Goal: Information Seeking & Learning: Learn about a topic

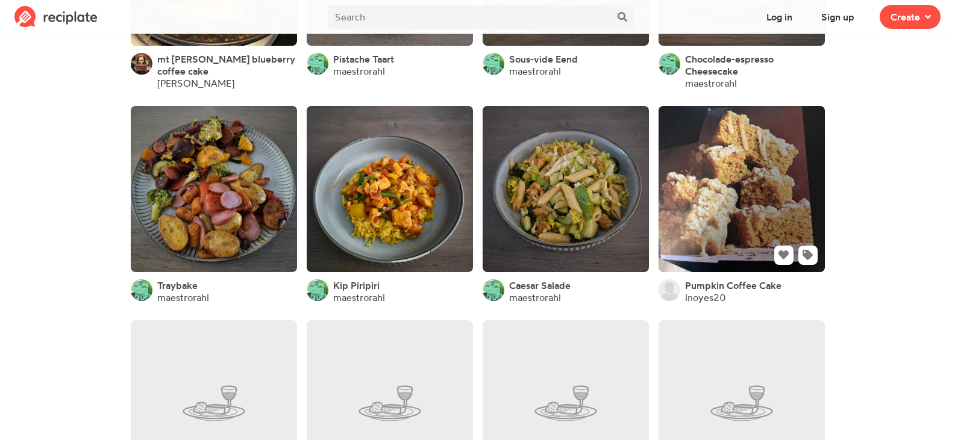
scroll to position [1807, 0]
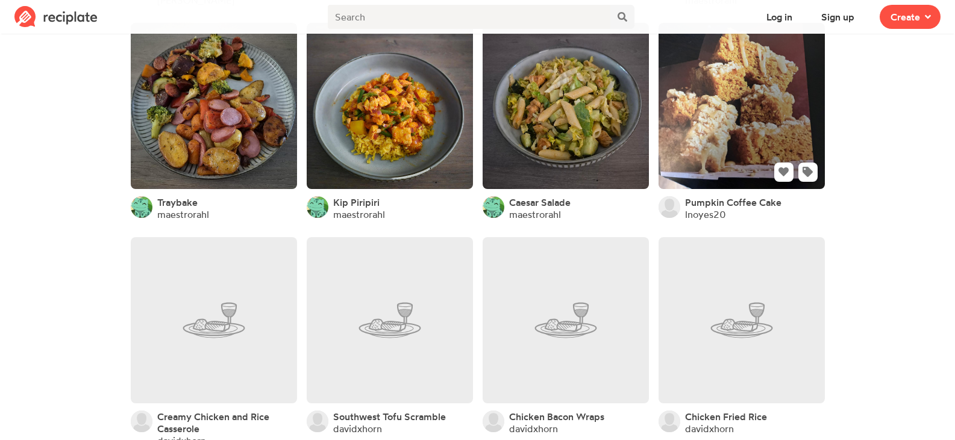
click at [723, 125] on link at bounding box center [741, 106] width 166 height 166
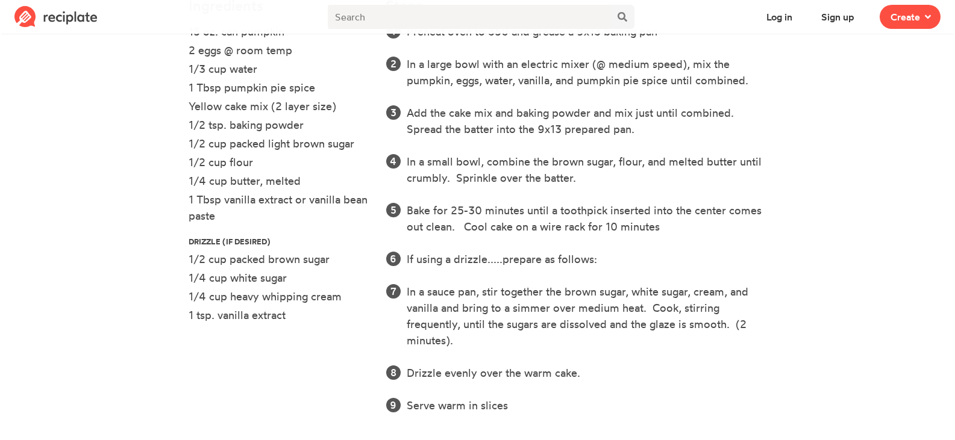
scroll to position [416, 0]
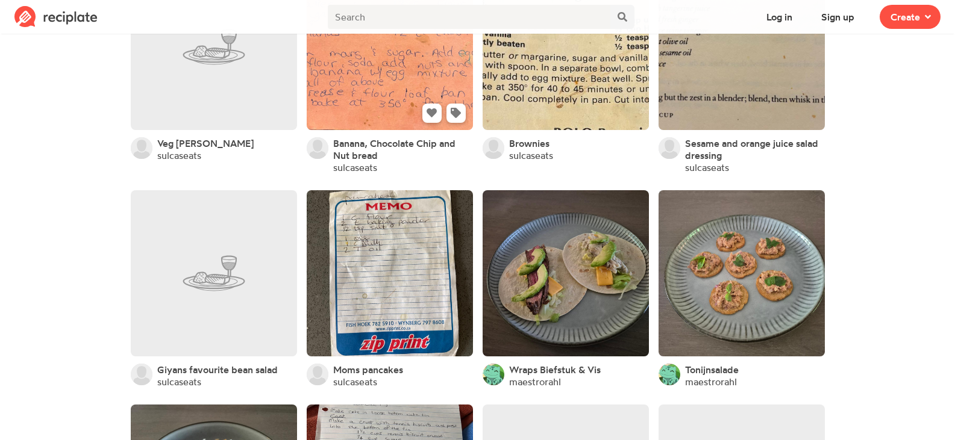
scroll to position [8066, 0]
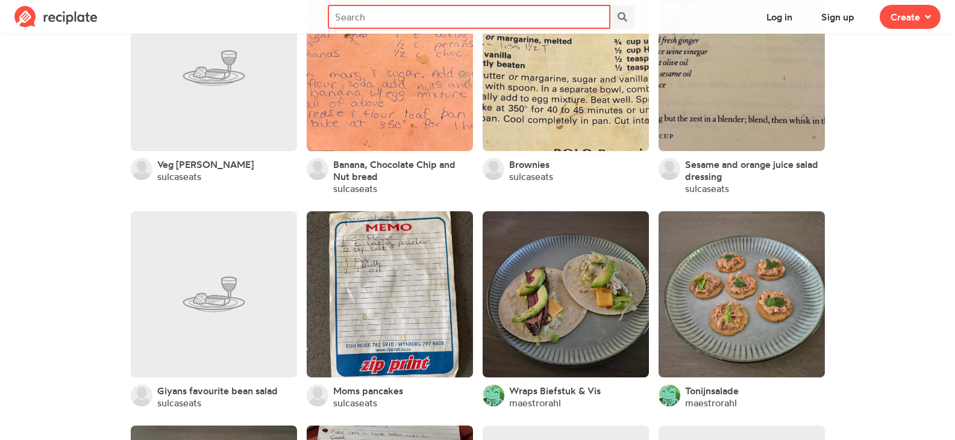
click at [470, 17] on input "text" at bounding box center [469, 17] width 282 height 24
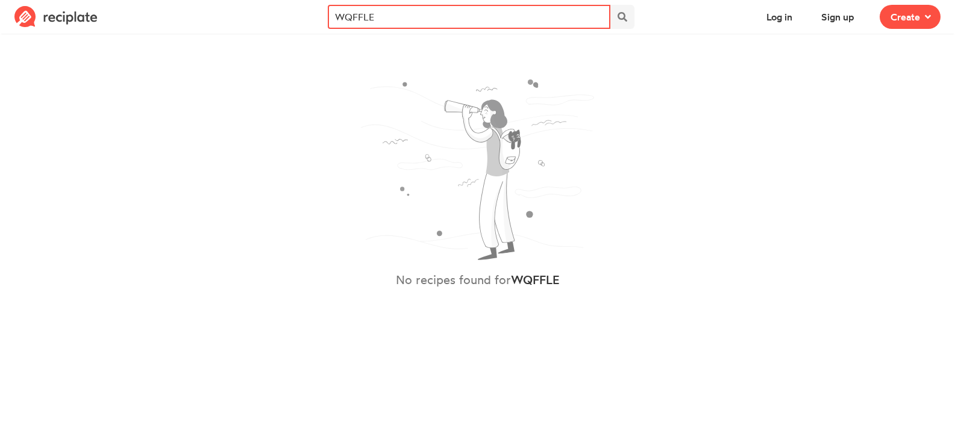
click at [353, 19] on input "WQFFLE" at bounding box center [469, 17] width 282 height 24
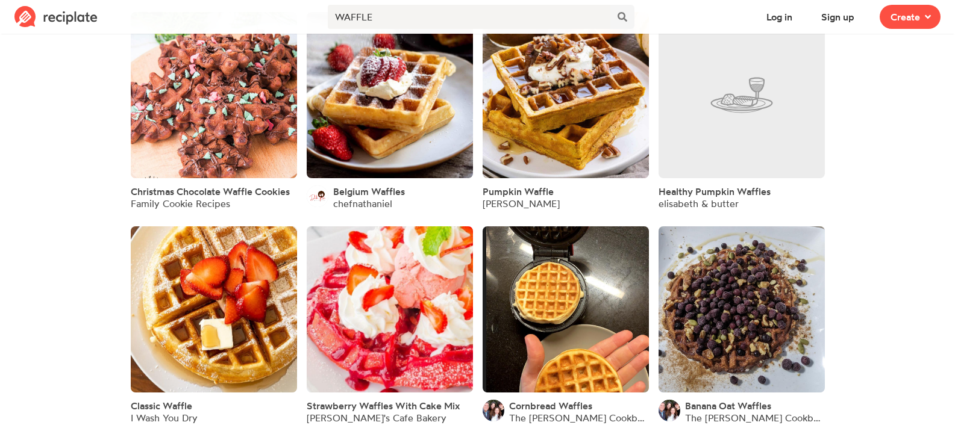
scroll to position [783, 0]
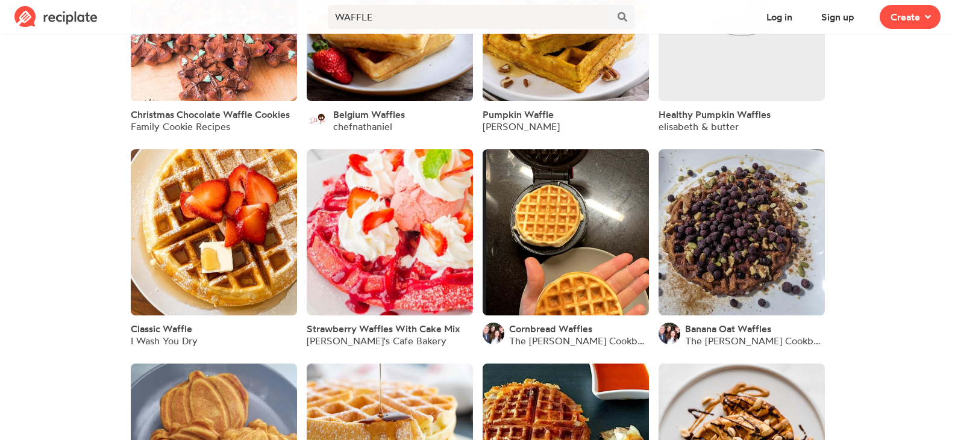
click at [254, 274] on link at bounding box center [214, 232] width 166 height 166
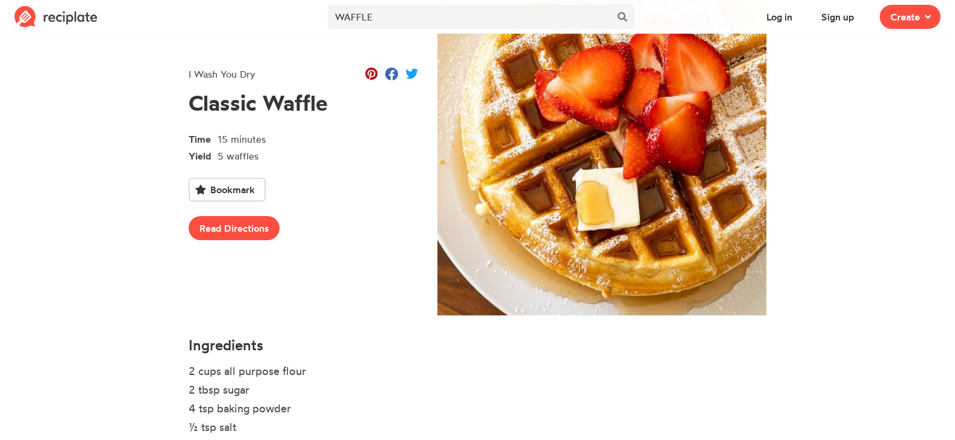
scroll to position [167, 0]
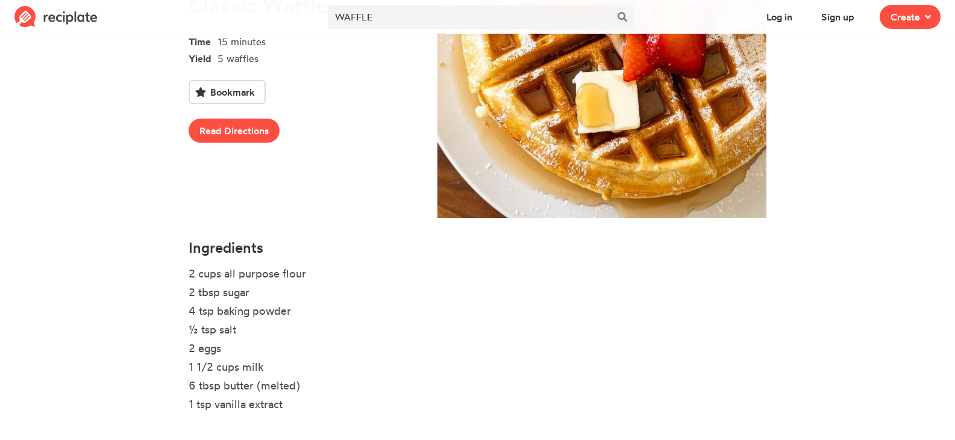
click at [231, 145] on div "I Wash You Dry Classic Waffle Time 15 minutes Yield 5 waffles Bookmark Read Dir…" at bounding box center [303, 56] width 249 height 353
click at [232, 136] on link "Read Directions" at bounding box center [234, 131] width 91 height 24
click at [556, 2] on div "WAFFLE" at bounding box center [480, 18] width 311 height 33
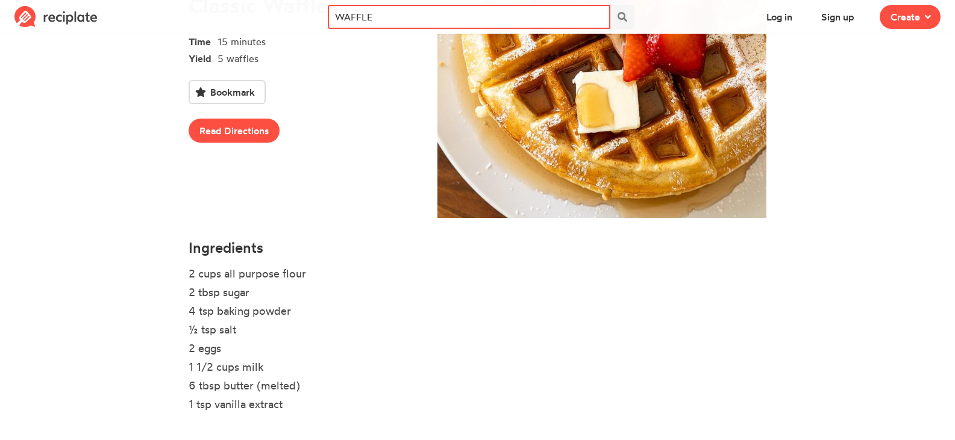
click at [554, 14] on input "WAFFLE" at bounding box center [469, 17] width 282 height 24
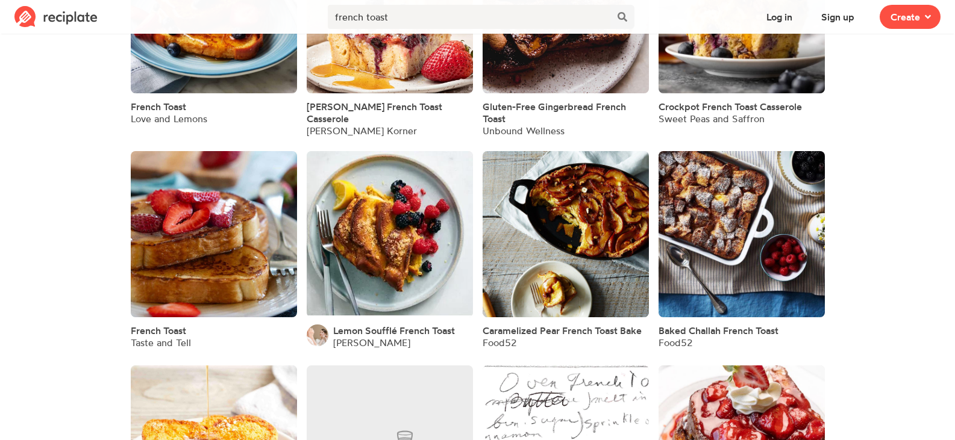
scroll to position [948, 0]
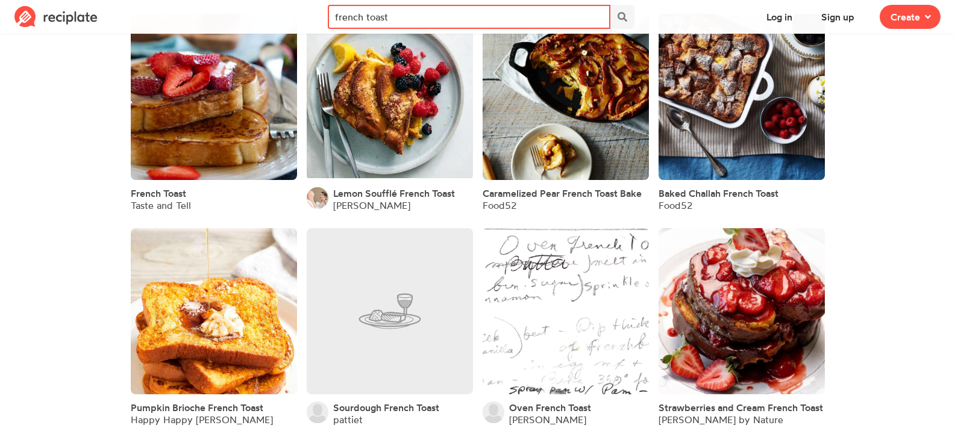
click at [483, 13] on input "french toast" at bounding box center [469, 17] width 282 height 24
type input "brioche"
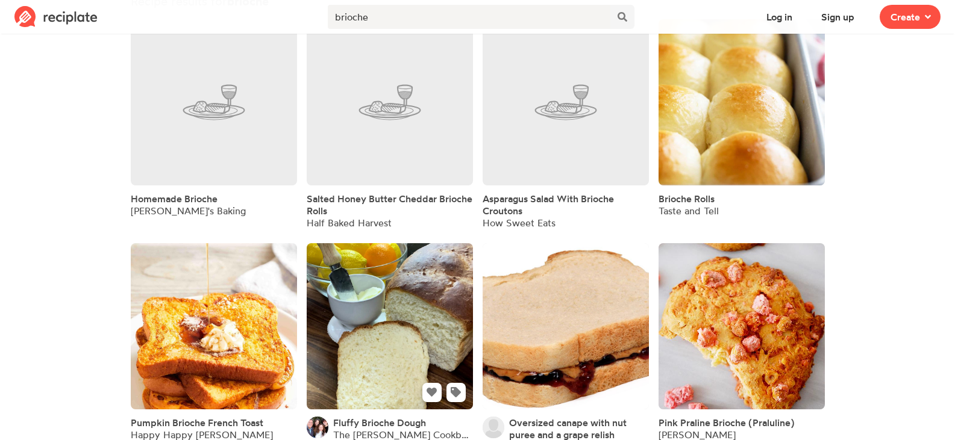
scroll to position [104, 0]
